Goal: Information Seeking & Learning: Learn about a topic

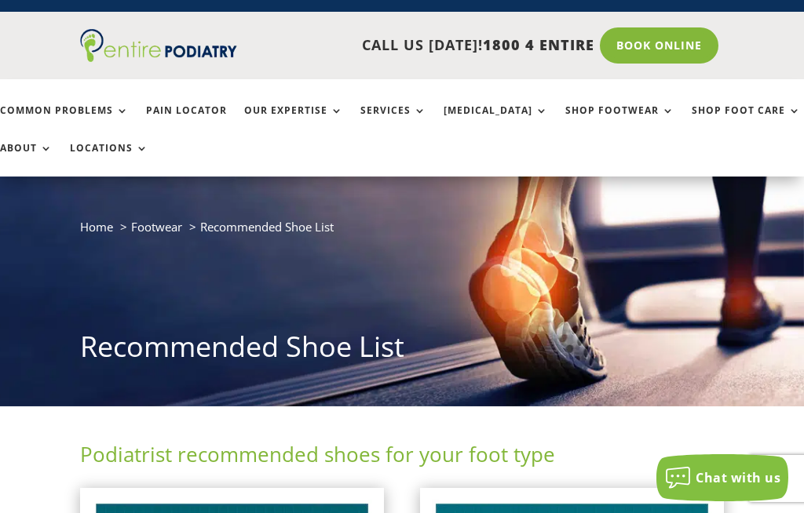
click at [73, 111] on link "Common Problems" at bounding box center [64, 122] width 129 height 34
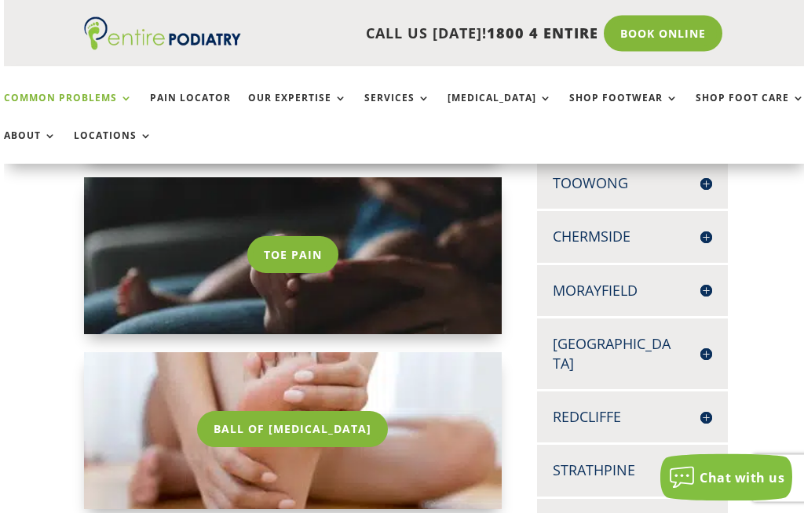
scroll to position [465, 0]
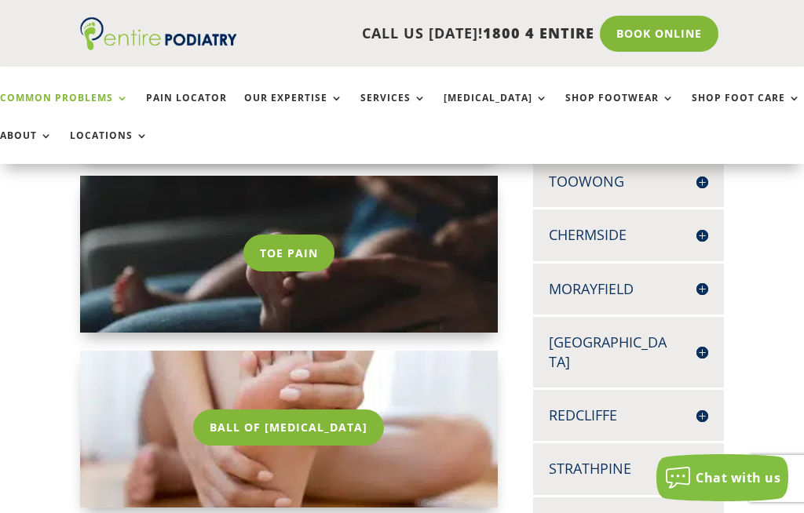
click at [298, 424] on link "Ball Of [MEDICAL_DATA]" at bounding box center [288, 428] width 191 height 36
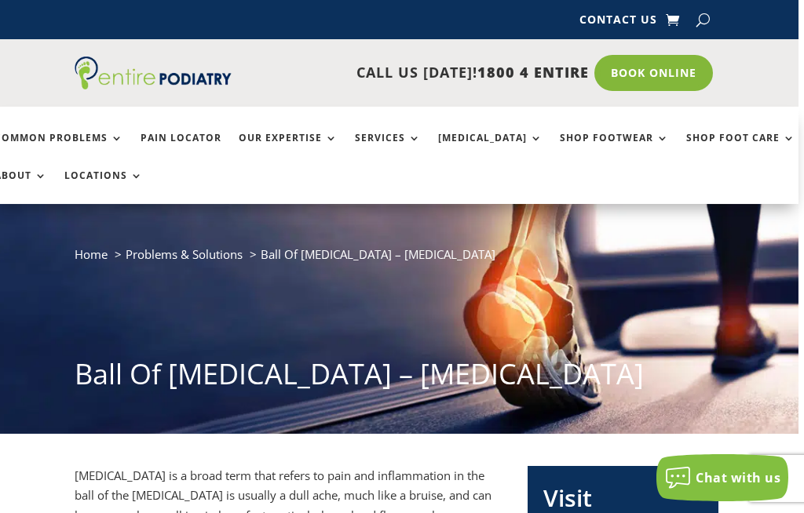
scroll to position [0, 9]
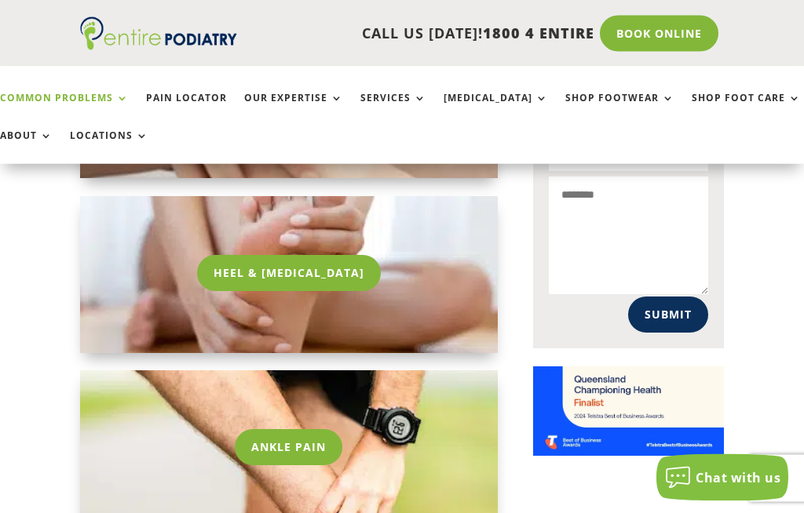
scroll to position [1147, 0]
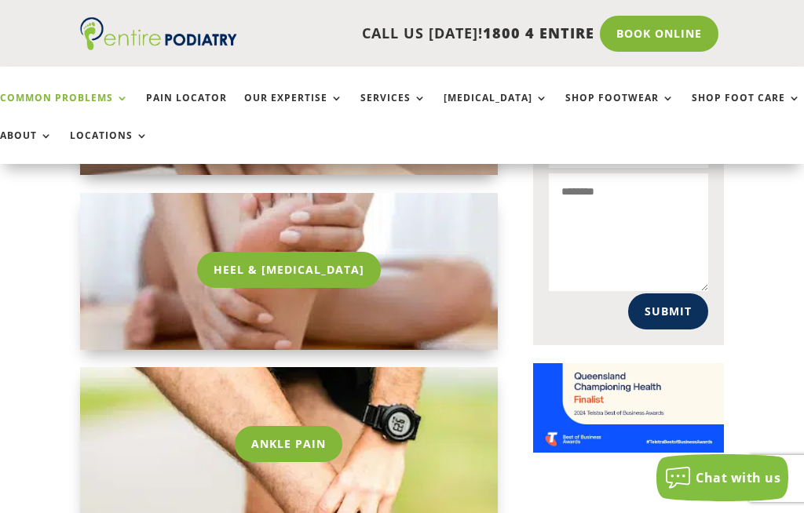
click at [283, 440] on link "Ankle Pain" at bounding box center [289, 444] width 108 height 36
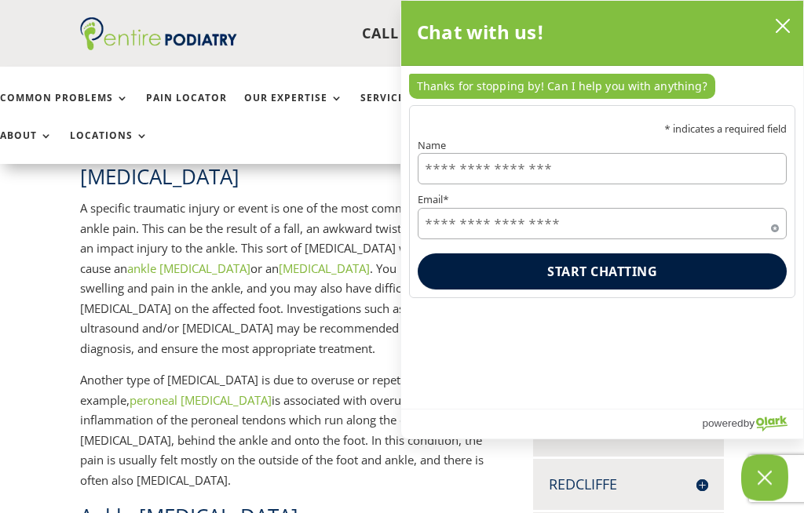
scroll to position [1, 0]
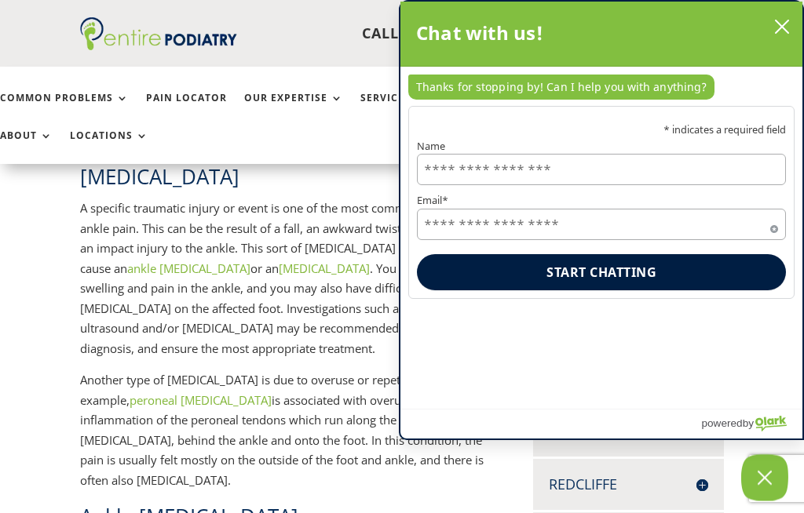
click at [785, 31] on icon "close chatbox" at bounding box center [782, 27] width 16 height 16
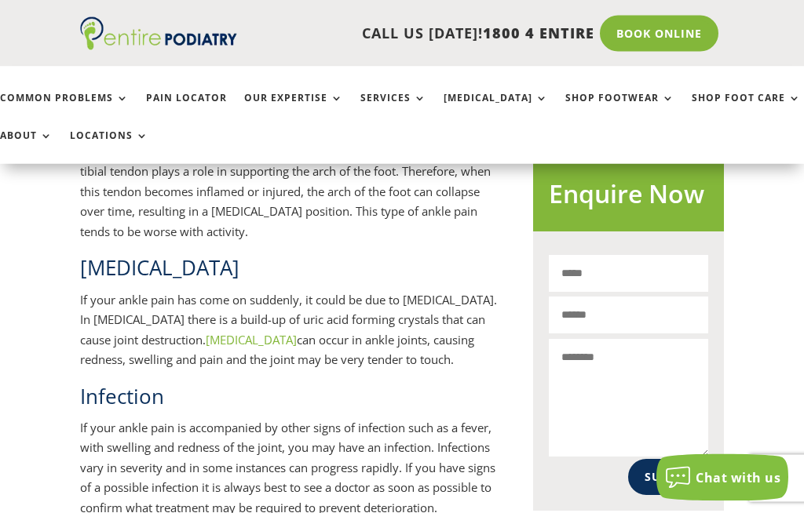
scroll to position [986, 0]
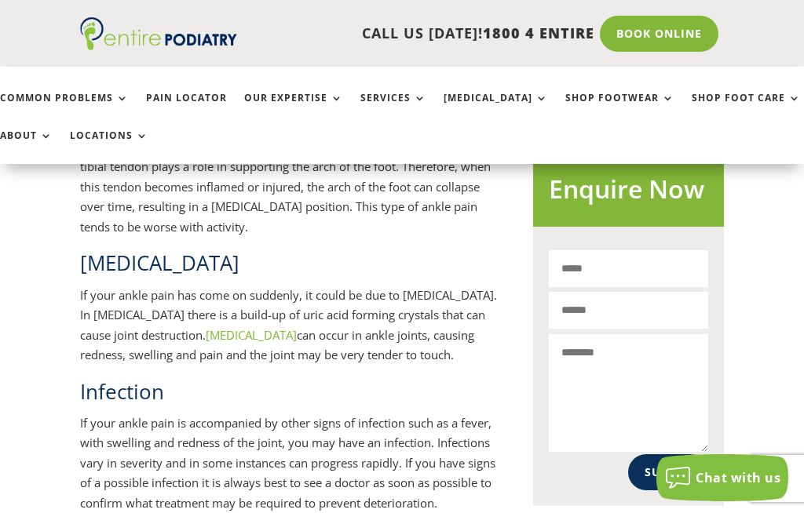
click at [486, 338] on p "If your ankle pain has come on suddenly, it could be due to gout. In gout there…" at bounding box center [288, 332] width 417 height 92
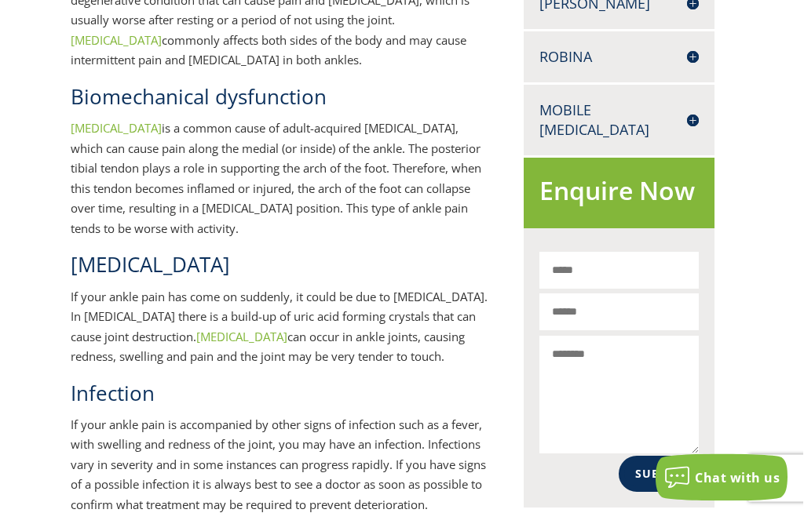
scroll to position [0, 9]
